Goal: Information Seeking & Learning: Learn about a topic

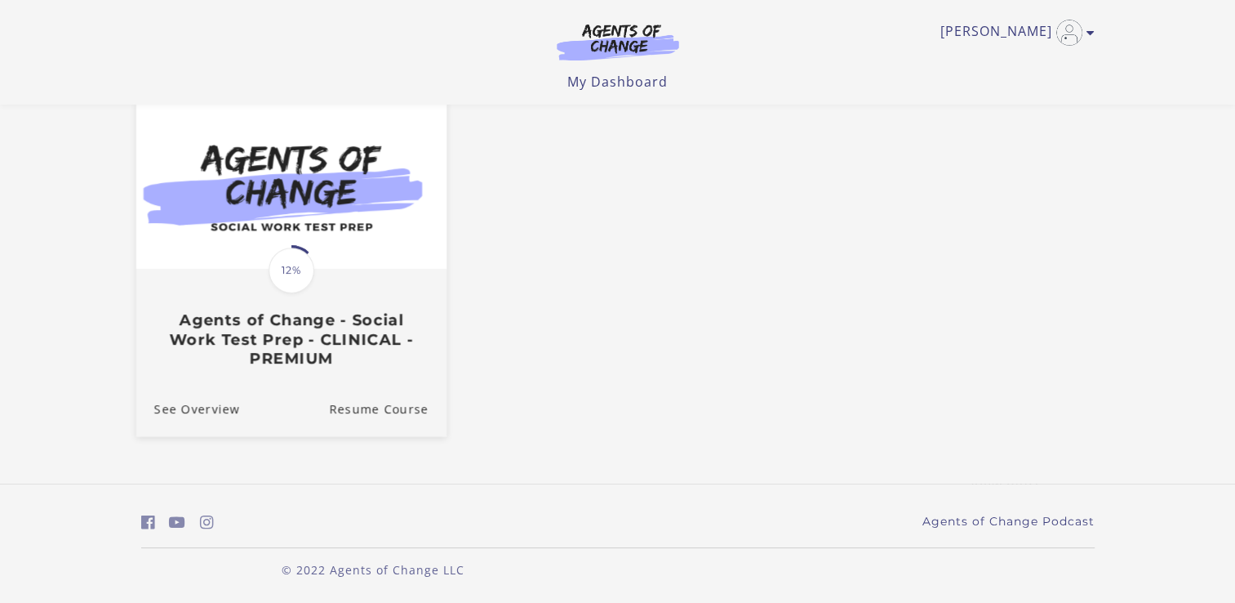
click at [293, 266] on span "12%" at bounding box center [292, 270] width 46 height 46
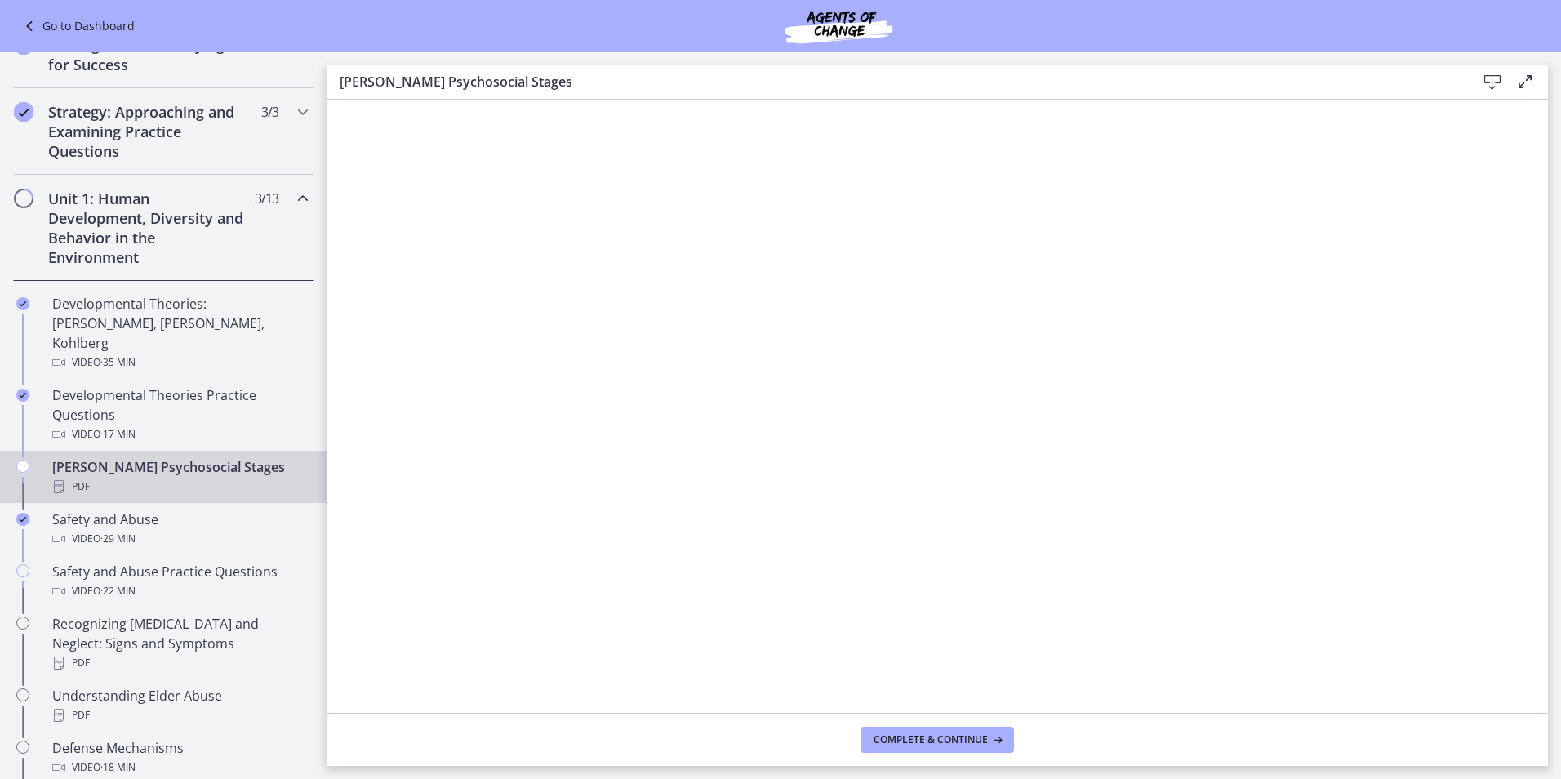
scroll to position [300, 0]
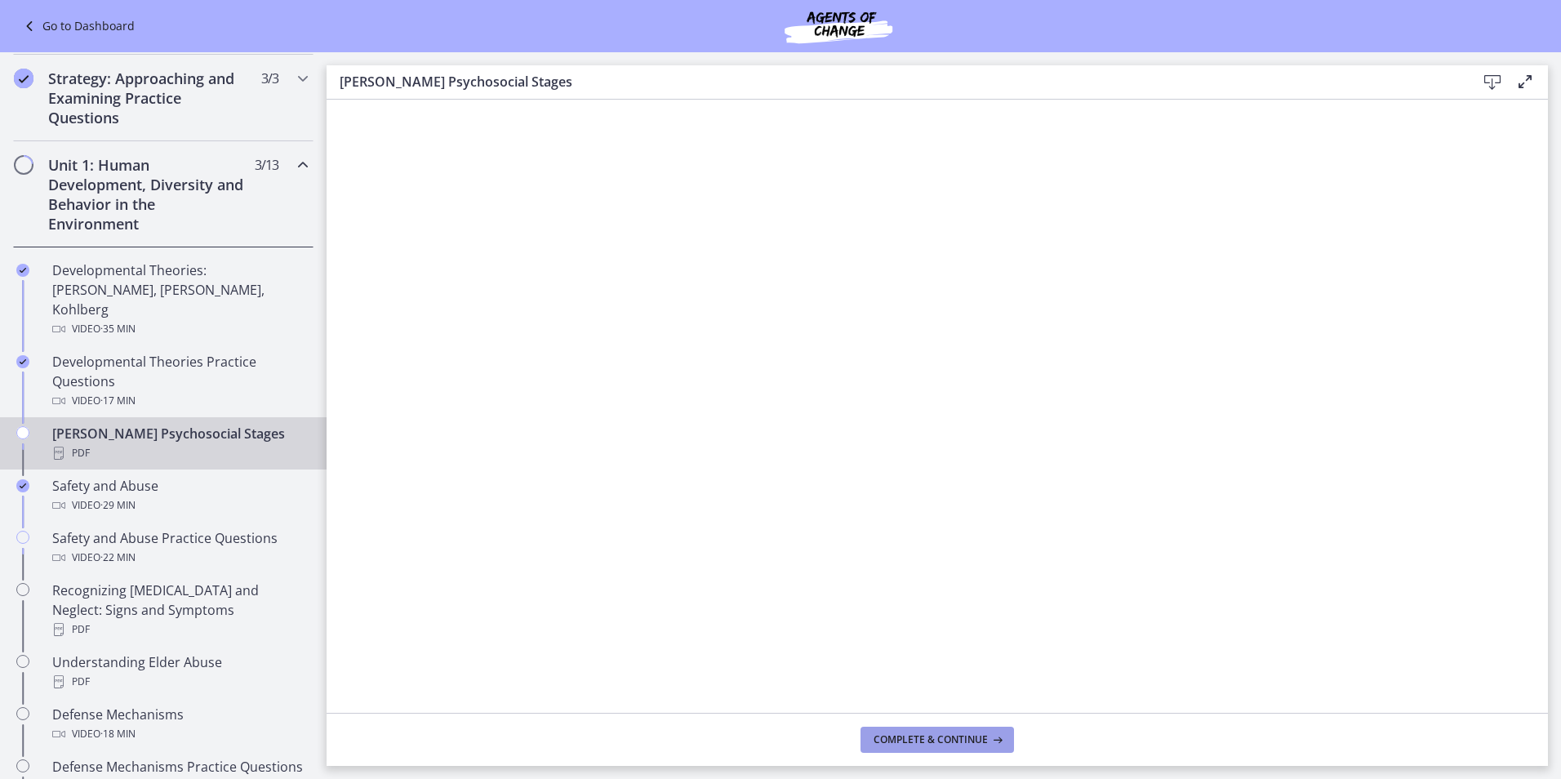
click at [925, 733] on span "Complete & continue" at bounding box center [931, 739] width 114 height 13
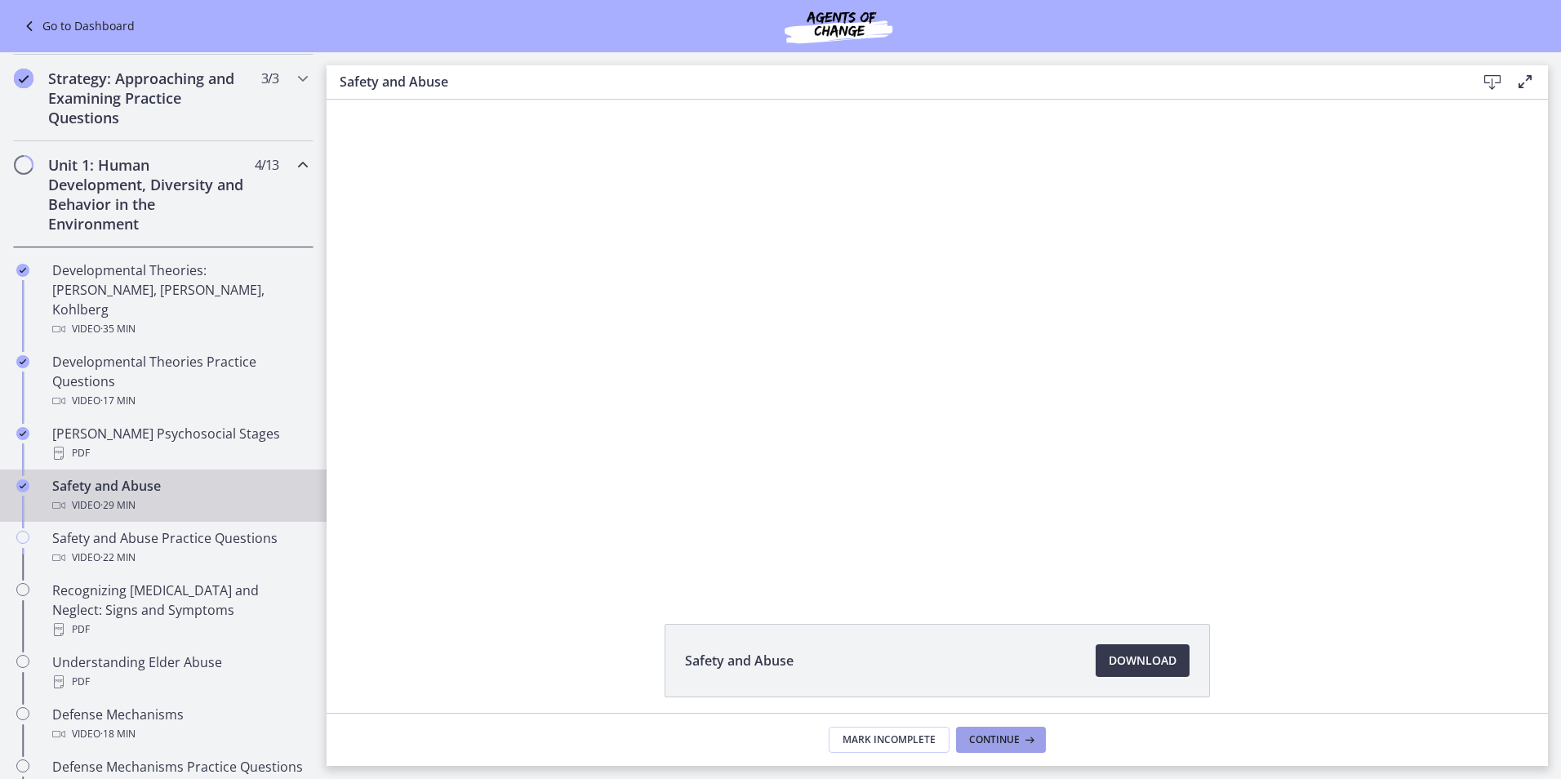
click at [988, 739] on span "Continue" at bounding box center [994, 739] width 51 height 13
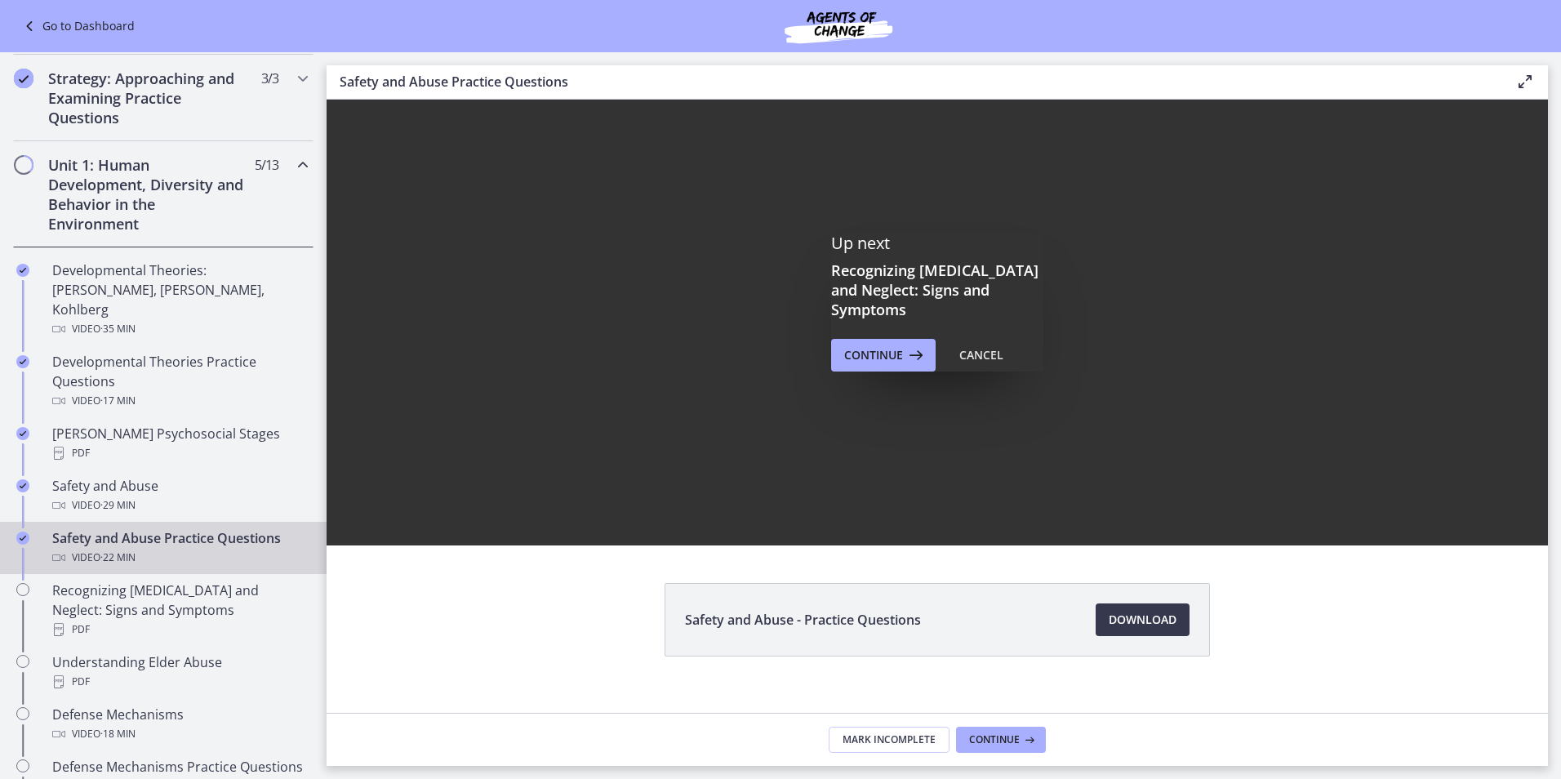
scroll to position [63, 0]
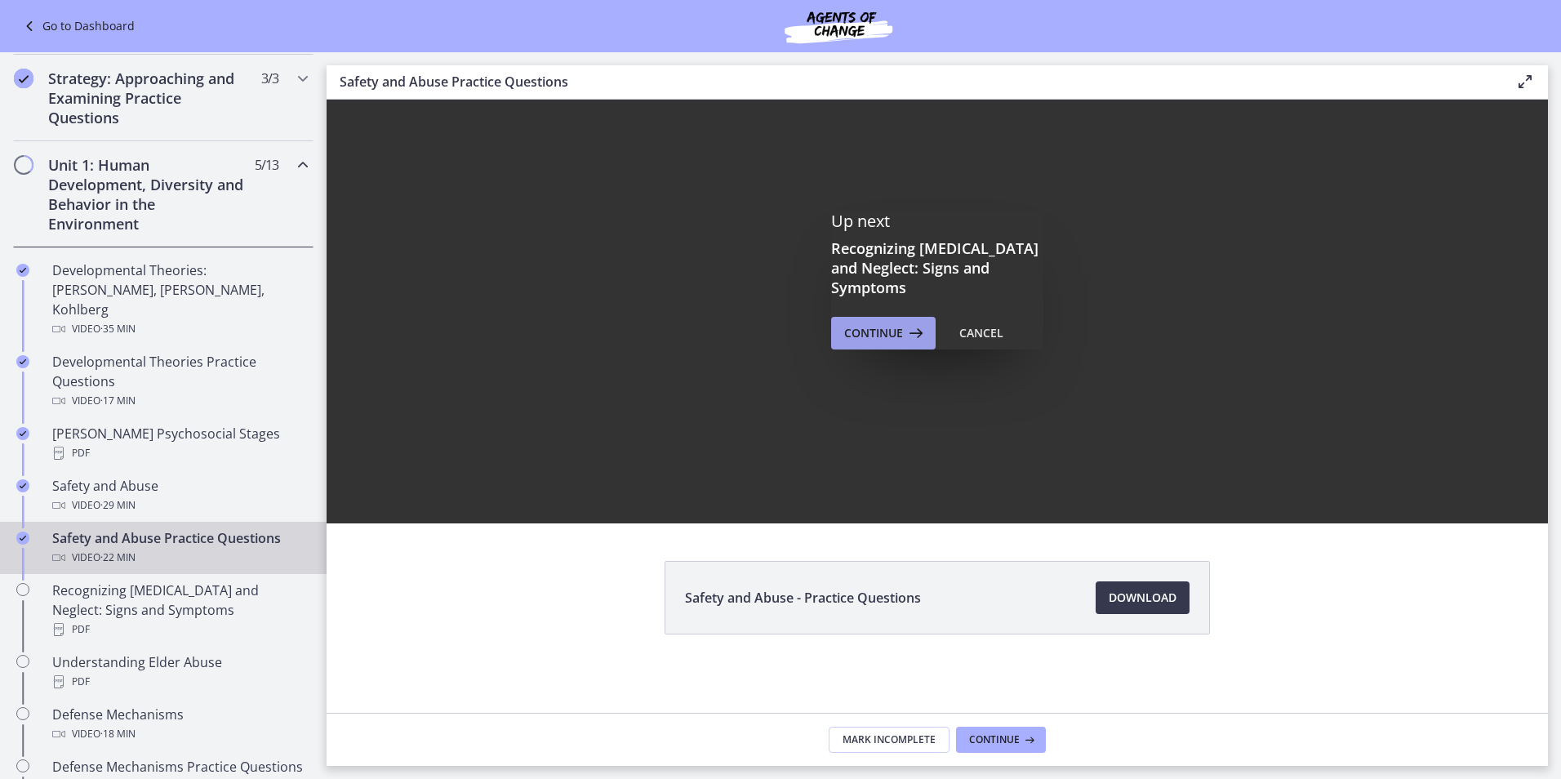
click at [910, 323] on icon at bounding box center [914, 333] width 23 height 20
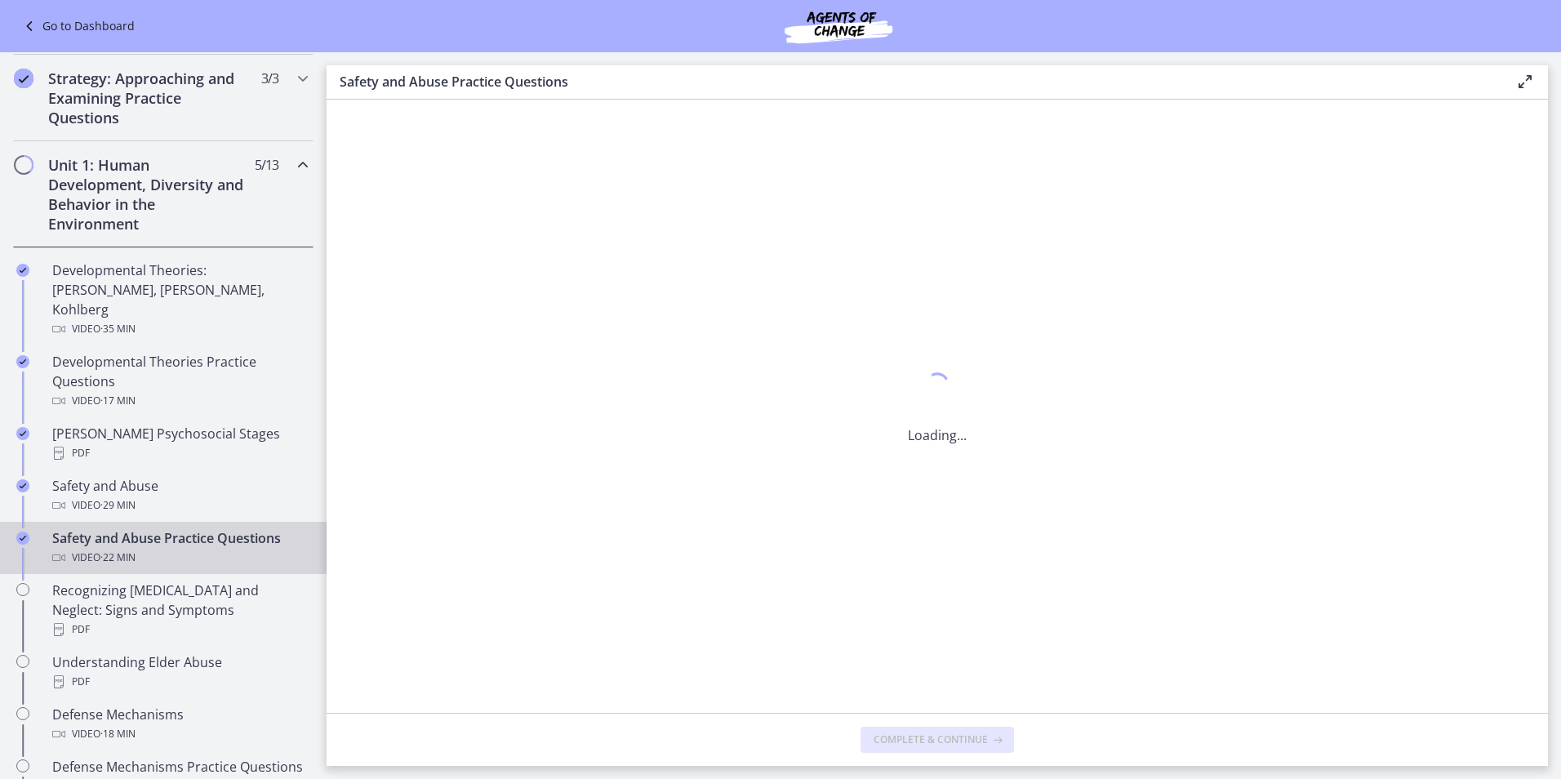
scroll to position [0, 0]
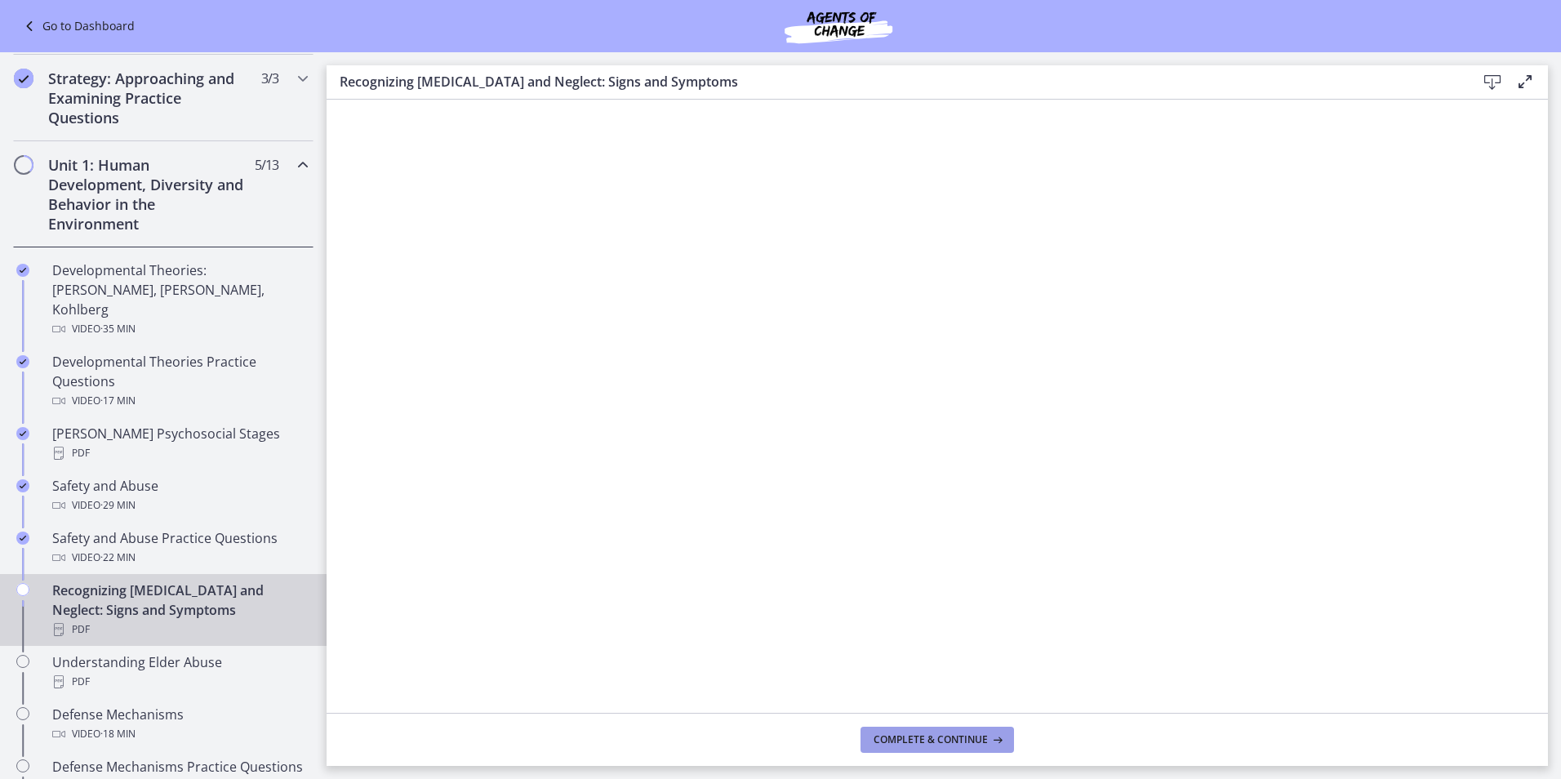
click at [940, 749] on button "Complete & continue" at bounding box center [938, 740] width 154 height 26
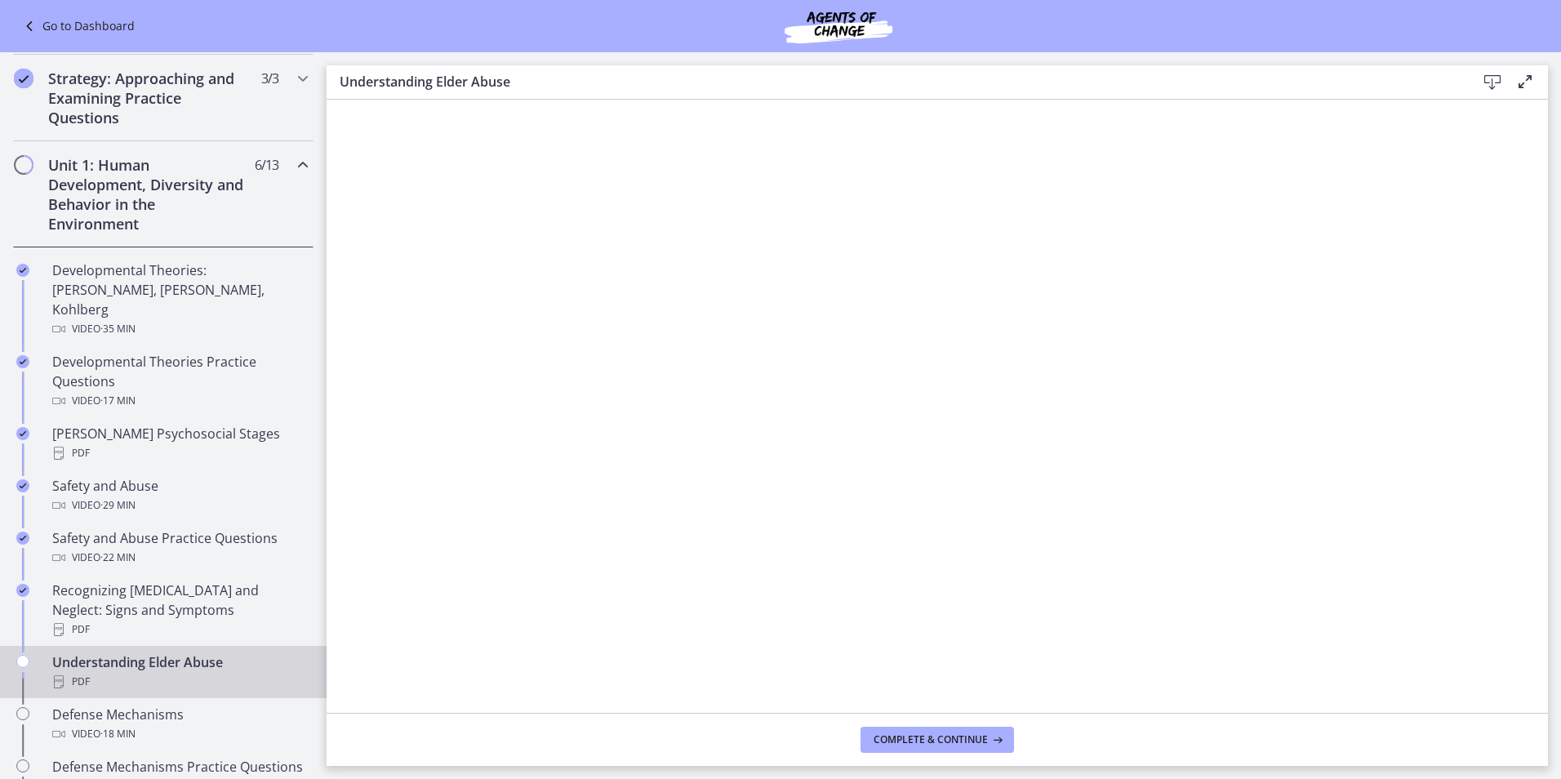
click at [915, 724] on footer "Complete & continue" at bounding box center [938, 739] width 1222 height 53
click at [918, 737] on span "Complete & continue" at bounding box center [931, 739] width 114 height 13
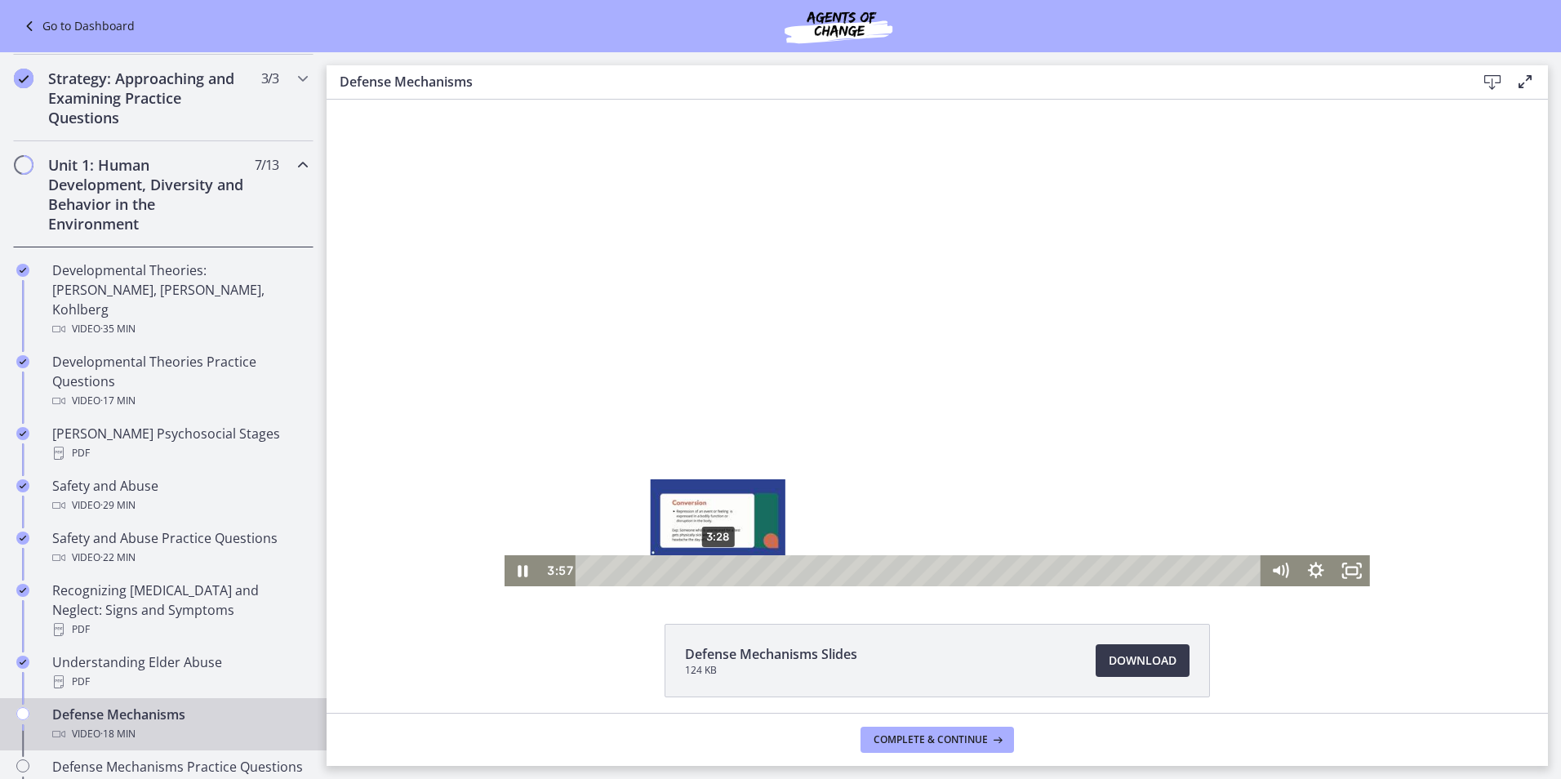
click at [712, 567] on div "3:28" at bounding box center [921, 570] width 664 height 31
